Goal: Task Accomplishment & Management: Use online tool/utility

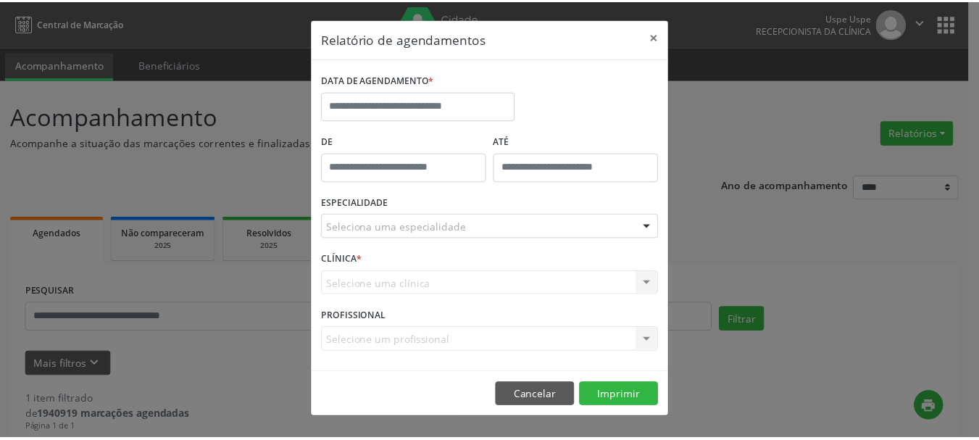
scroll to position [24, 0]
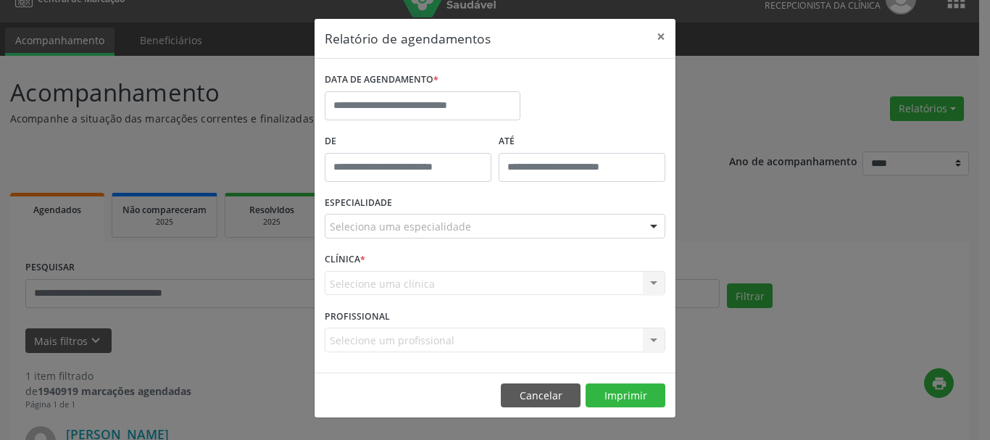
click at [245, 125] on div "Relatório de agendamentos × DATA DE AGENDAMENTO * De ATÉ ESPECIALIDADE Selecion…" at bounding box center [495, 220] width 990 height 440
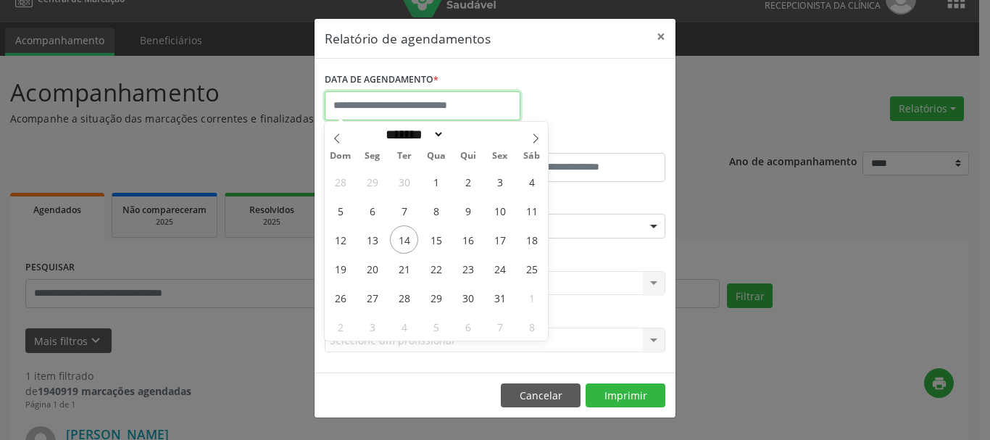
drag, startPoint x: 413, startPoint y: 97, endPoint x: 415, endPoint y: 107, distance: 10.4
click at [413, 97] on input "text" at bounding box center [423, 105] width 196 height 29
click at [407, 241] on span "14" at bounding box center [404, 239] width 28 height 28
type input "**********"
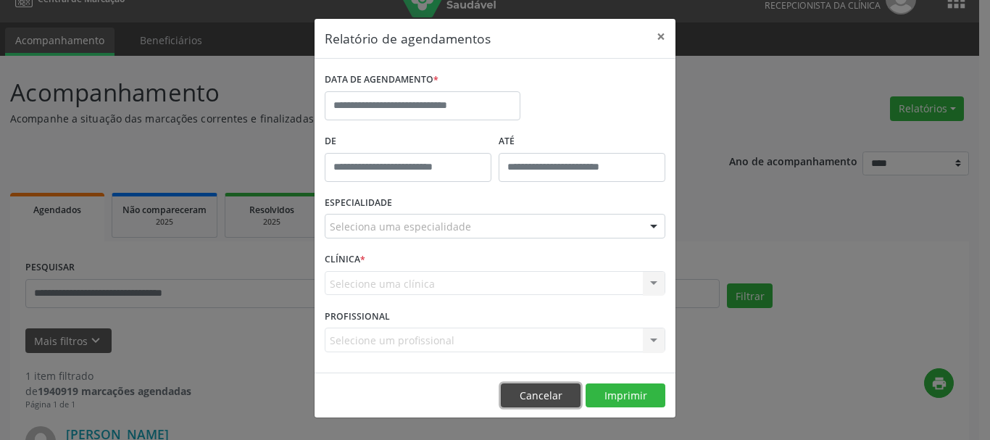
click at [523, 391] on button "Cancelar" at bounding box center [541, 395] width 80 height 25
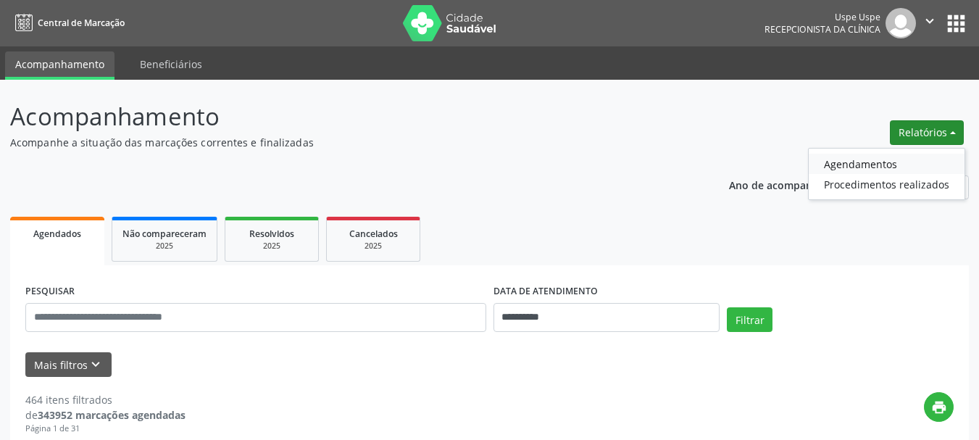
click at [901, 165] on link "Agendamentos" at bounding box center [887, 164] width 156 height 20
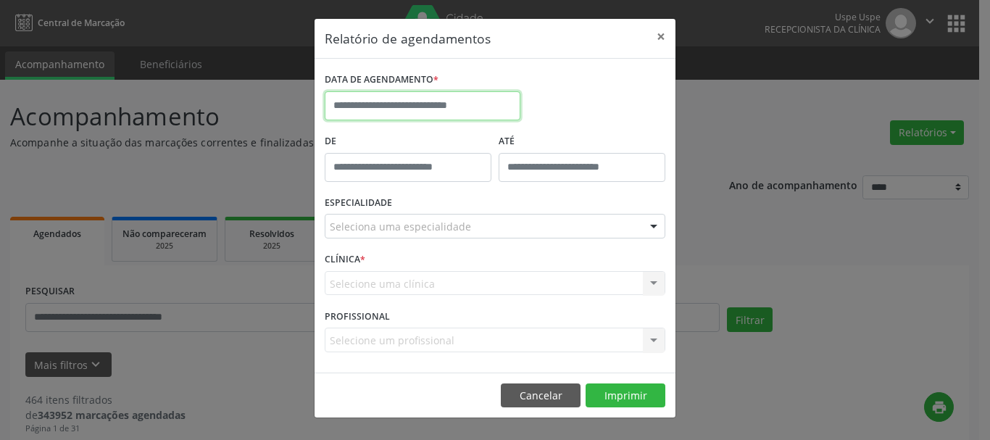
click at [475, 113] on input "text" at bounding box center [423, 105] width 196 height 29
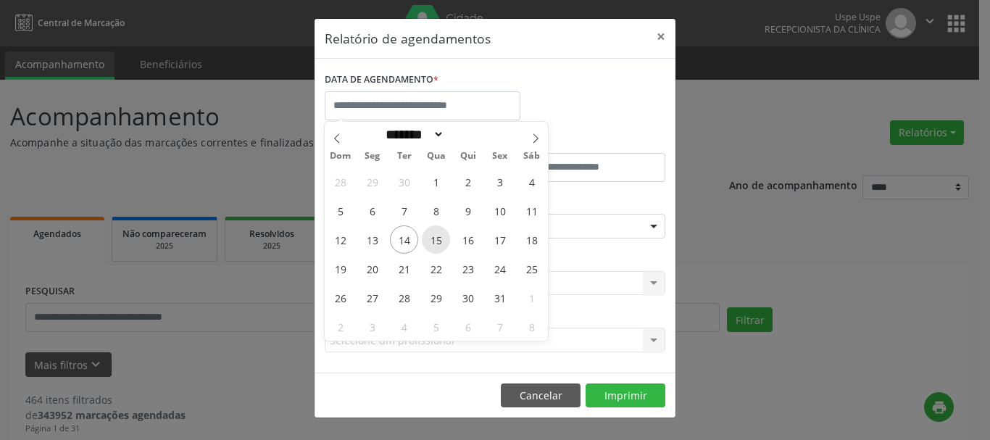
click at [436, 243] on span "15" at bounding box center [436, 239] width 28 height 28
type input "**********"
click at [436, 243] on span "15" at bounding box center [436, 239] width 28 height 28
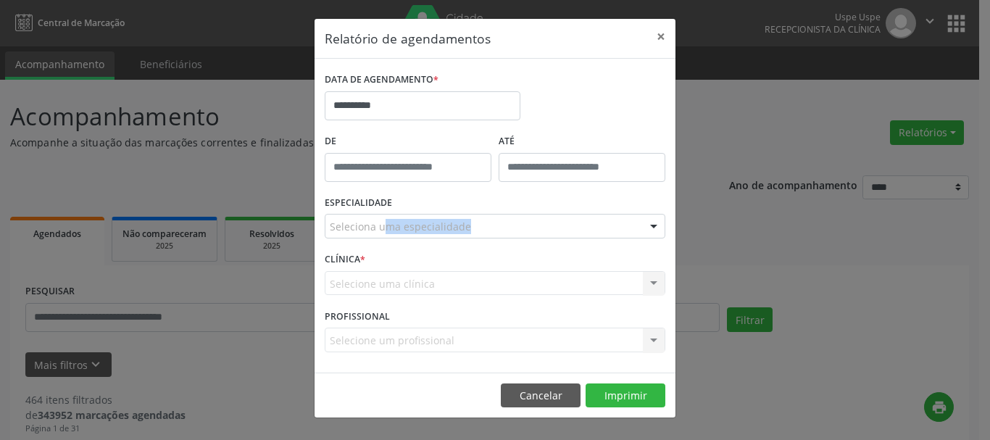
click at [436, 243] on div "ESPECIALIDADE Seleciona uma especialidade Todas as especialidades Alergologia A…" at bounding box center [495, 220] width 348 height 57
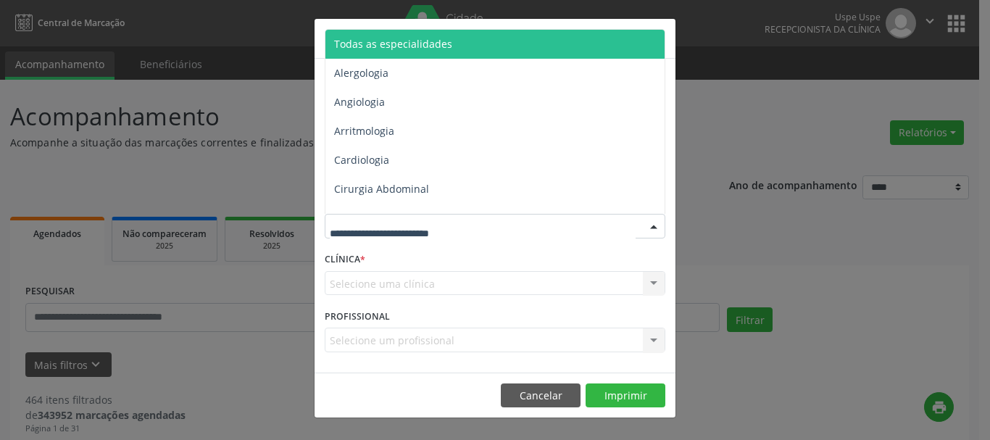
click at [375, 38] on span "Todas as especialidades" at bounding box center [393, 44] width 118 height 14
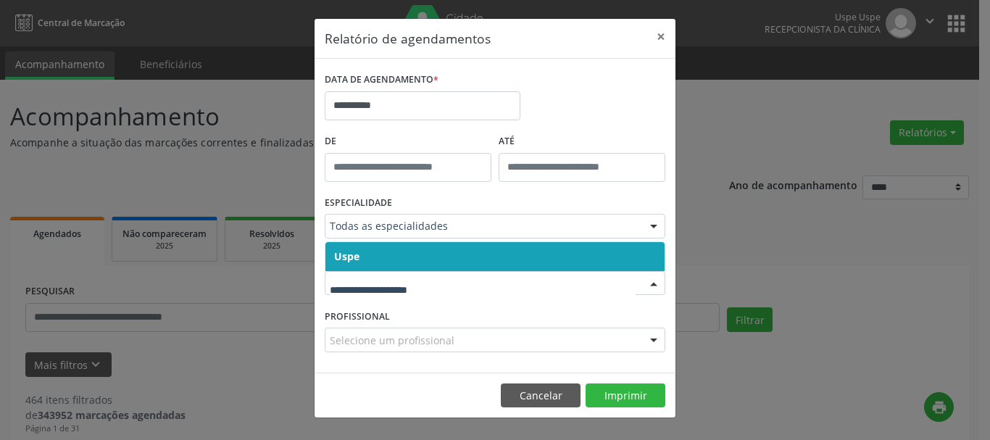
click at [354, 250] on span "Uspe" at bounding box center [346, 256] width 25 height 14
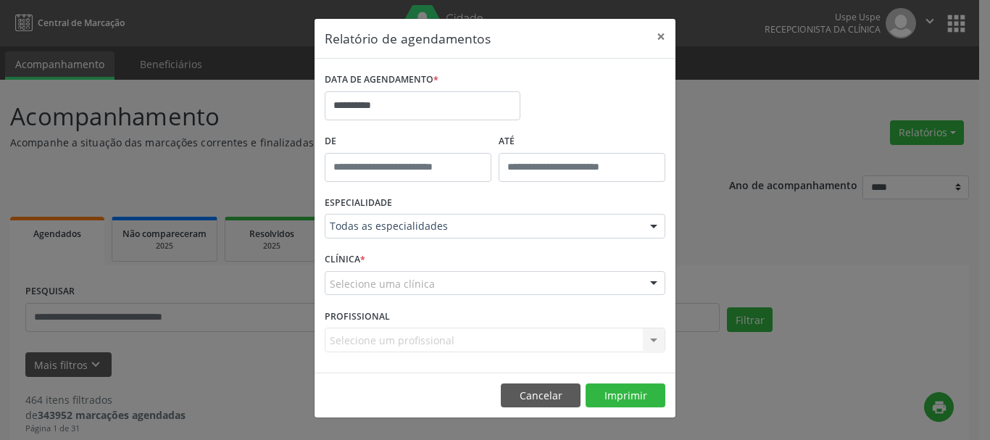
click at [354, 250] on div "CLÍNICA * Selecione uma clínica Uspe Nenhum resultado encontrado para: " " Não …" at bounding box center [495, 277] width 348 height 57
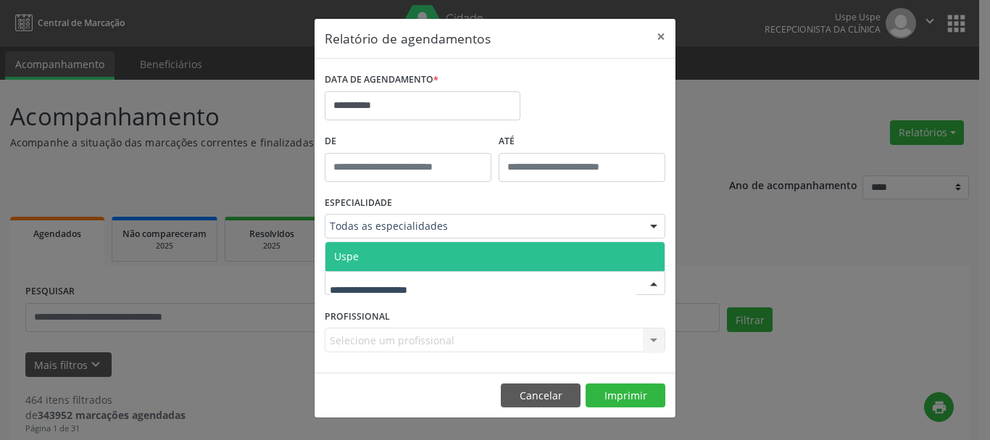
click at [357, 246] on span "Uspe" at bounding box center [494, 256] width 339 height 29
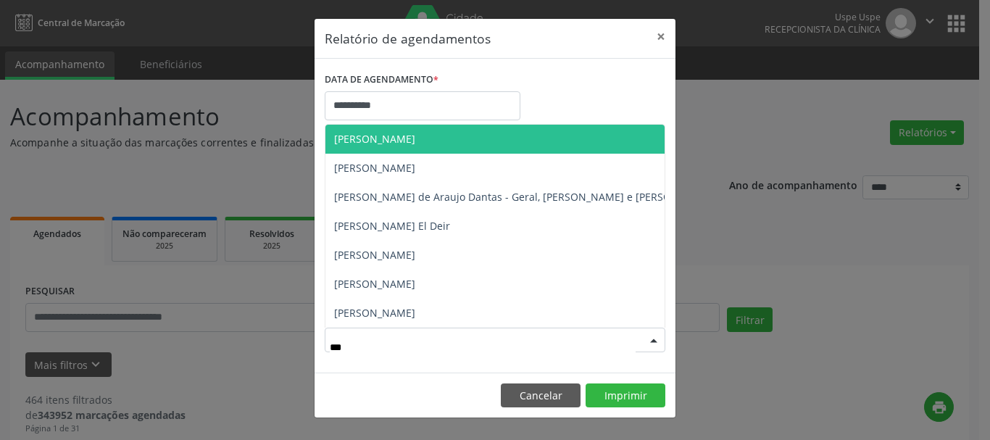
type input "****"
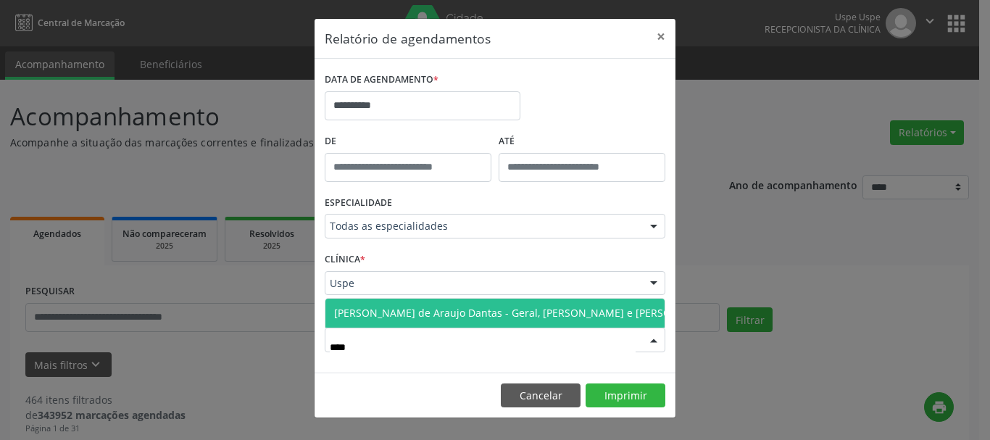
click at [395, 316] on span "Deibi Solano de Araujo Dantas - Geral, Retina e Catarata" at bounding box center [525, 313] width 383 height 14
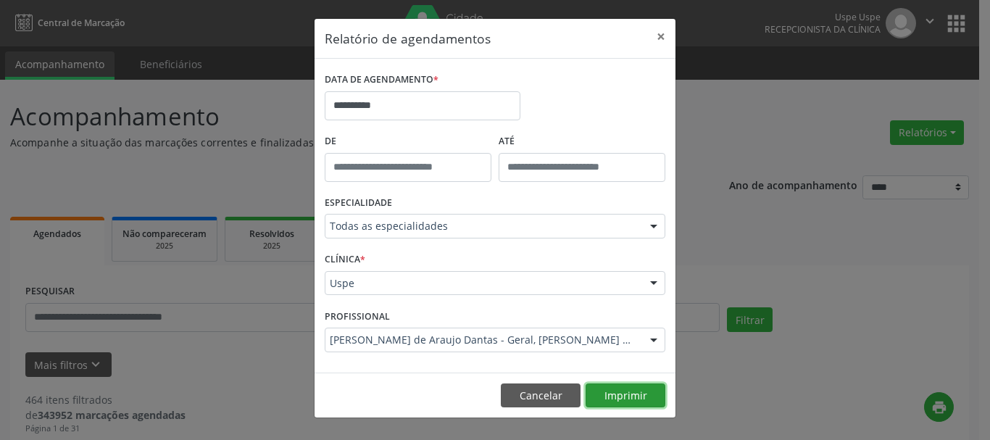
click at [630, 396] on button "Imprimir" at bounding box center [626, 395] width 80 height 25
click at [655, 35] on button "×" at bounding box center [660, 37] width 29 height 36
